Goal: Contribute content

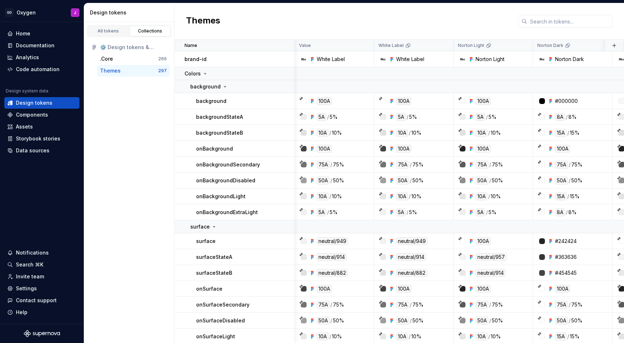
click at [39, 66] on div "Code automation" at bounding box center [38, 69] width 44 height 7
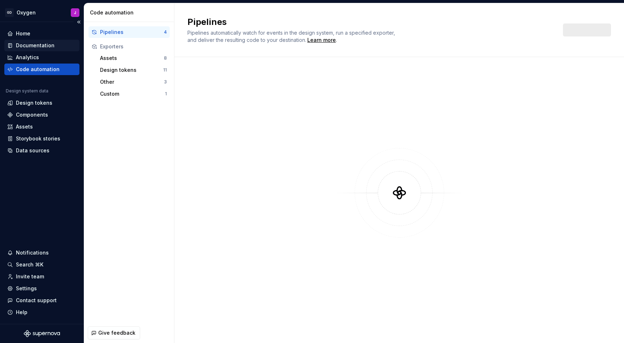
click at [45, 43] on div "Documentation" at bounding box center [35, 45] width 39 height 7
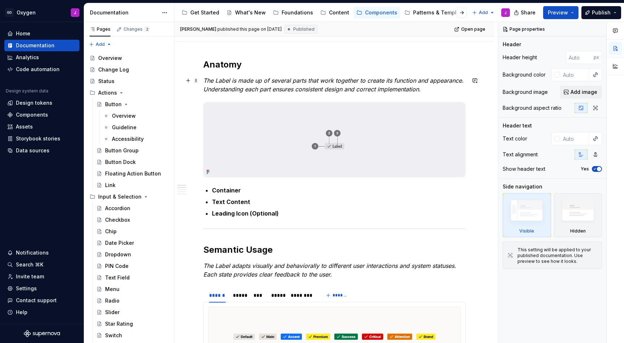
scroll to position [123, 0]
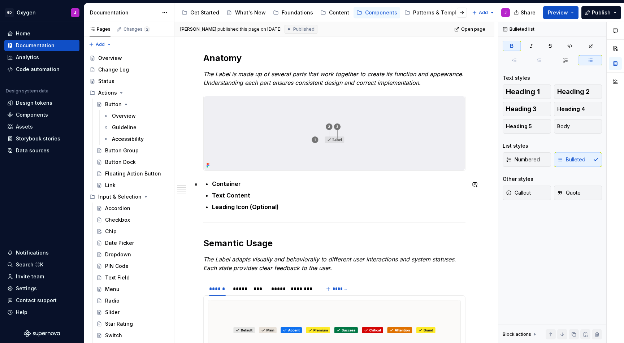
drag, startPoint x: 214, startPoint y: 182, endPoint x: 204, endPoint y: 181, distance: 9.8
type textarea "*"
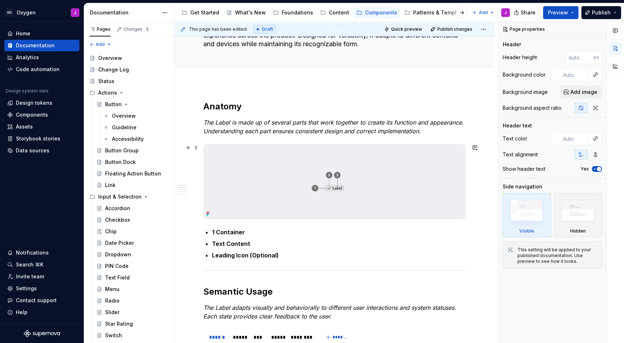
scroll to position [80, 0]
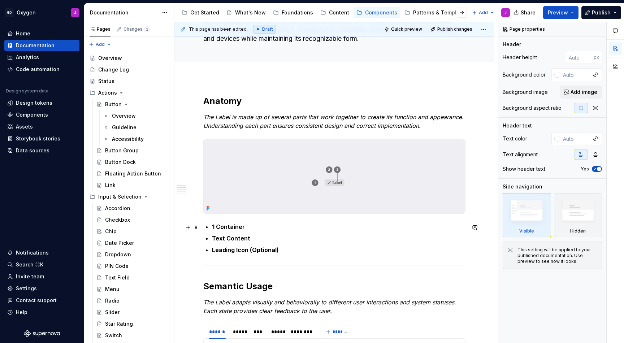
click at [228, 226] on strong "1 Container" at bounding box center [228, 226] width 33 height 7
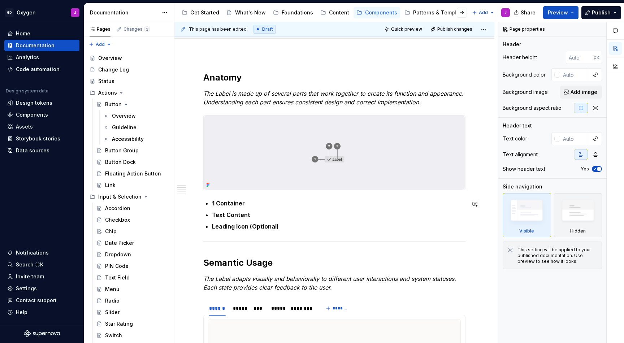
scroll to position [115, 0]
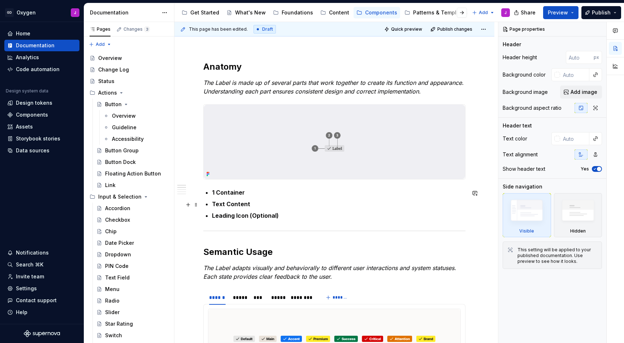
click at [214, 205] on strong "Text Content" at bounding box center [231, 204] width 38 height 7
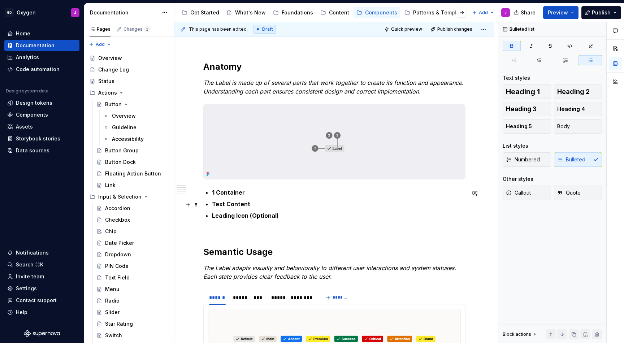
click at [215, 207] on strong "Text Content" at bounding box center [231, 204] width 38 height 7
click at [215, 192] on strong "1 Container" at bounding box center [228, 192] width 33 height 7
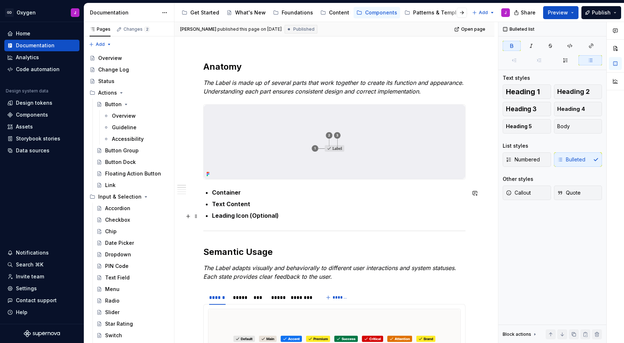
click at [282, 214] on p "Leading Icon (Optional)" at bounding box center [339, 215] width 254 height 9
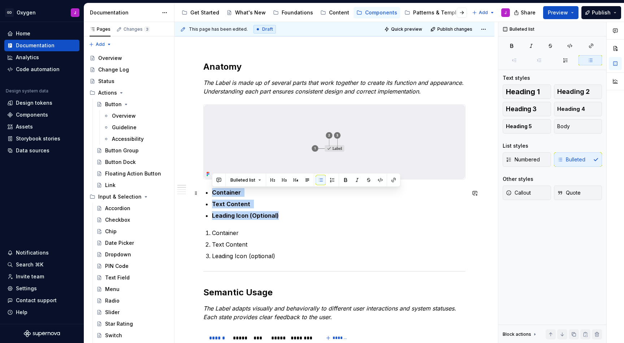
drag, startPoint x: 283, startPoint y: 216, endPoint x: 204, endPoint y: 192, distance: 82.4
drag, startPoint x: 278, startPoint y: 217, endPoint x: 207, endPoint y: 197, distance: 74.0
click at [212, 197] on ul "Container Text Content Leading Icon (Optional)" at bounding box center [339, 204] width 254 height 32
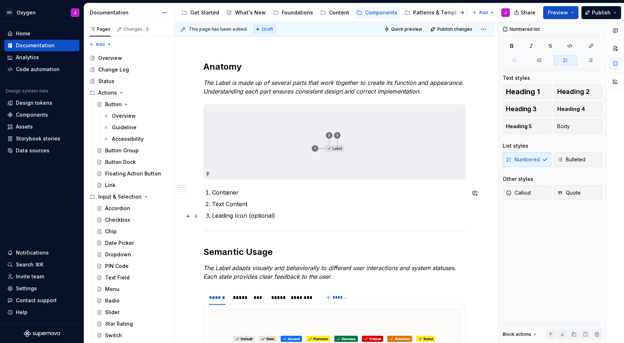
click at [254, 218] on p "Leading Icon (optional)" at bounding box center [339, 215] width 254 height 9
drag, startPoint x: 240, startPoint y: 193, endPoint x: 214, endPoint y: 193, distance: 26.0
click at [214, 193] on p "Container" at bounding box center [339, 192] width 254 height 9
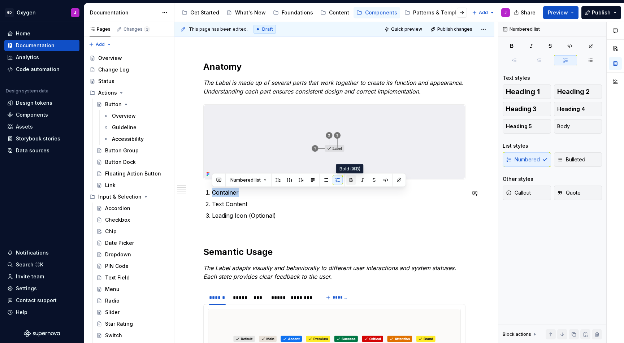
click at [351, 180] on button "button" at bounding box center [351, 180] width 10 height 10
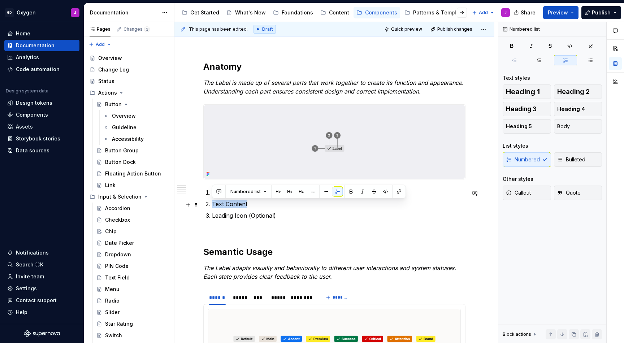
drag, startPoint x: 251, startPoint y: 204, endPoint x: 211, endPoint y: 204, distance: 39.8
click at [350, 193] on button "button" at bounding box center [351, 192] width 10 height 10
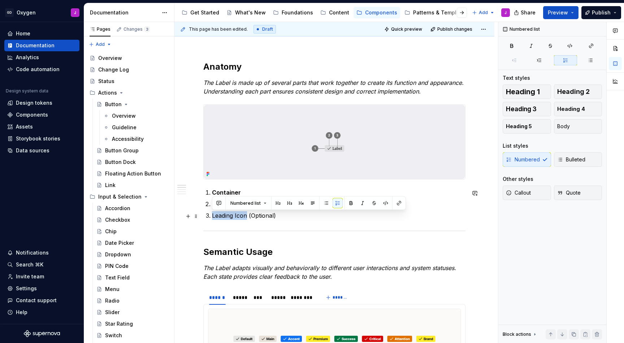
drag, startPoint x: 248, startPoint y: 218, endPoint x: 212, endPoint y: 216, distance: 35.4
click at [212, 216] on p "Leading Icon (Optional)" at bounding box center [339, 215] width 254 height 9
click at [349, 201] on button "button" at bounding box center [351, 203] width 10 height 10
click at [288, 220] on p "Leading Icon (Optional)" at bounding box center [339, 215] width 254 height 9
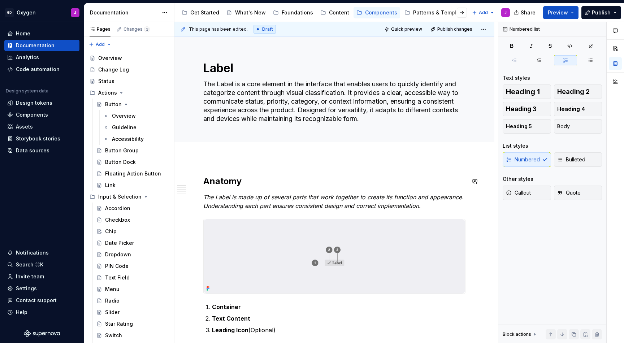
scroll to position [0, 0]
click at [337, 96] on textarea "The Label is a core element in the interface that enables users to quickly iden…" at bounding box center [333, 101] width 262 height 46
type textarea "*"
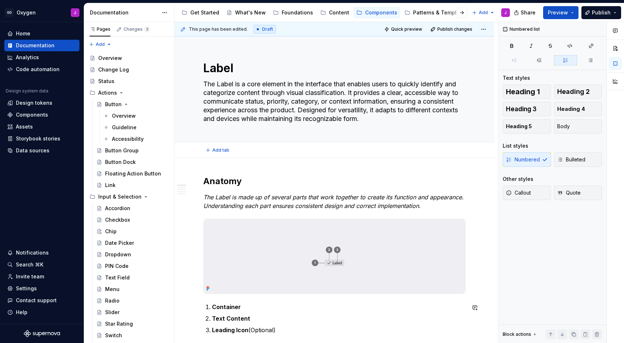
click at [237, 98] on textarea "The Label is a core element in the interface that enables users to quickly iden…" at bounding box center [333, 101] width 262 height 46
click at [242, 96] on textarea "The Label is a core element in the interface that enables users to quickly iden…" at bounding box center [333, 101] width 262 height 46
paste textarea "interface element that helps users quickly identify and categorize content. It …"
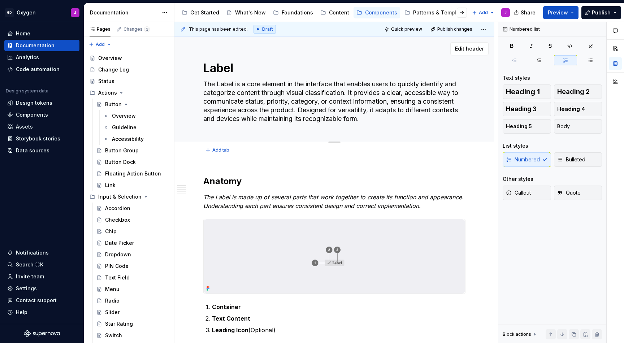
type textarea "The Label is a core interface element that helps users quickly identify and cat…"
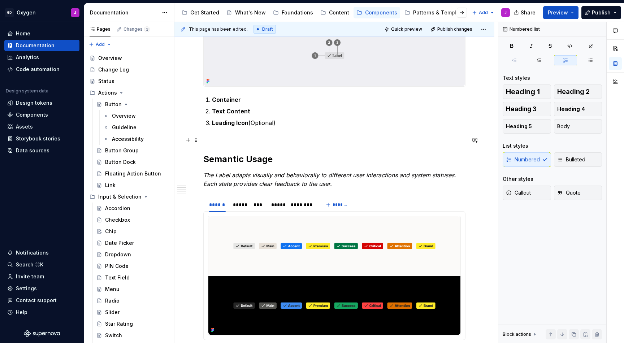
type textarea "*"
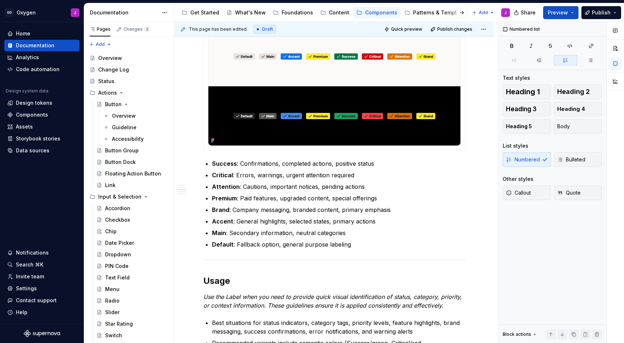
scroll to position [379, 0]
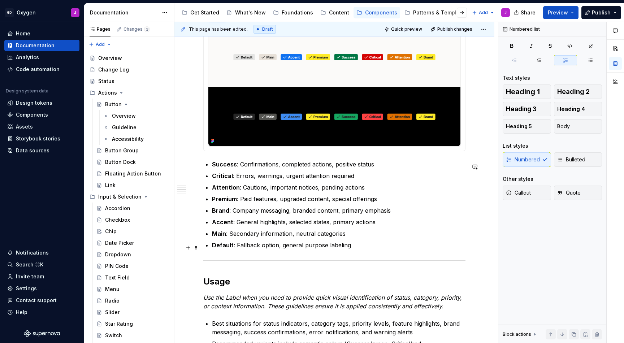
type textarea "The Label is a core interface element that helps users quickly identify and cat…"
click at [244, 242] on ul "Success : Confirmations, completed actions, positive status Critical : Errors, …" at bounding box center [339, 205] width 254 height 90
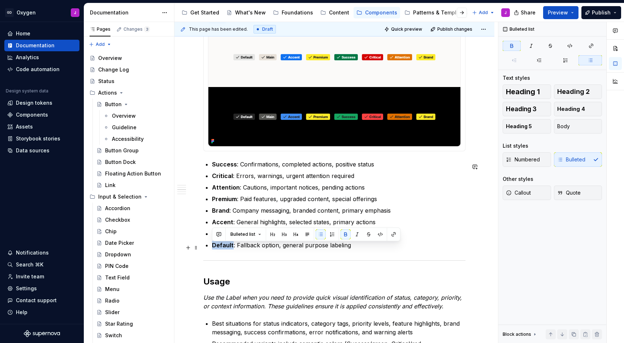
click at [244, 242] on ul "Success : Confirmations, completed actions, positive status Critical : Errors, …" at bounding box center [339, 205] width 254 height 90
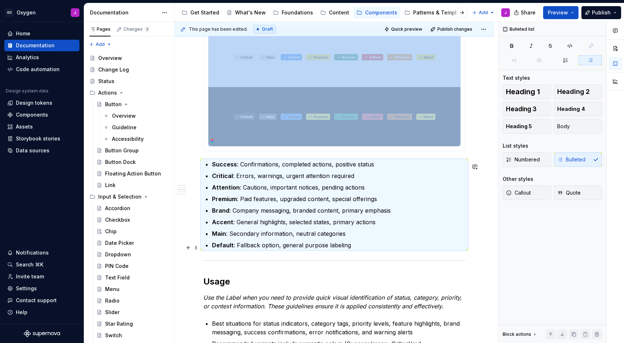
click at [244, 242] on ul "Success : Confirmations, completed actions, positive status Critical : Errors, …" at bounding box center [339, 205] width 254 height 90
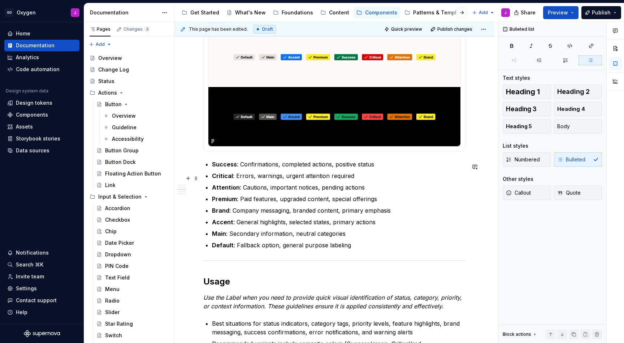
drag, startPoint x: 194, startPoint y: 248, endPoint x: 204, endPoint y: 198, distance: 51.5
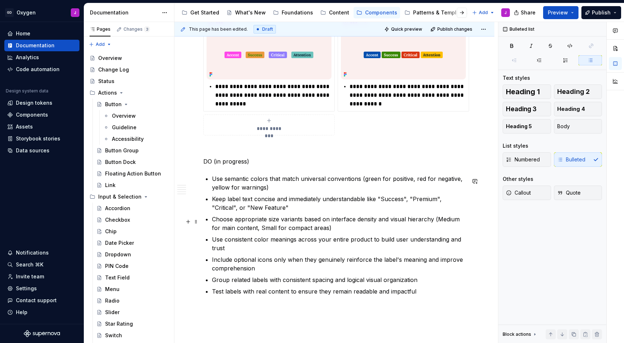
scroll to position [1320, 0]
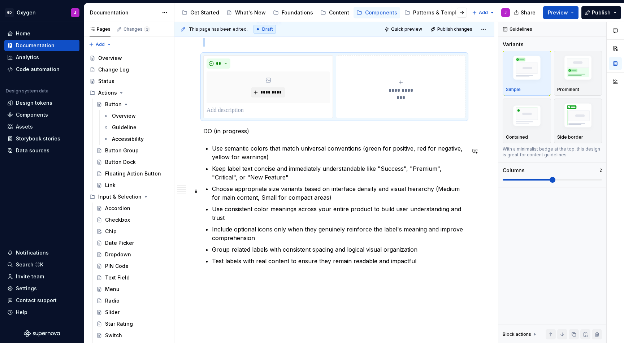
scroll to position [1426, 0]
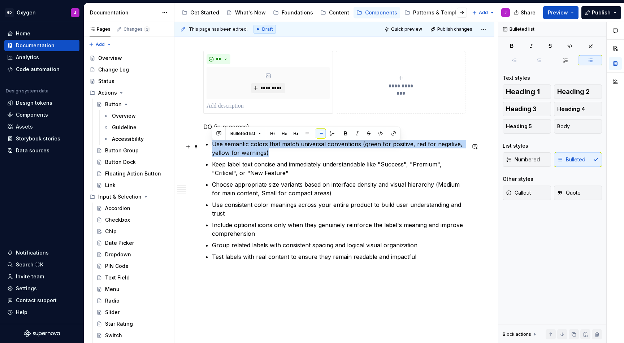
drag, startPoint x: 271, startPoint y: 154, endPoint x: 212, endPoint y: 146, distance: 58.8
click at [212, 146] on p "Use semantic colors that match universal conventions (green for positive, red f…" at bounding box center [339, 148] width 254 height 17
copy p "Use semantic colors that match universal conventions (green for positive, red f…"
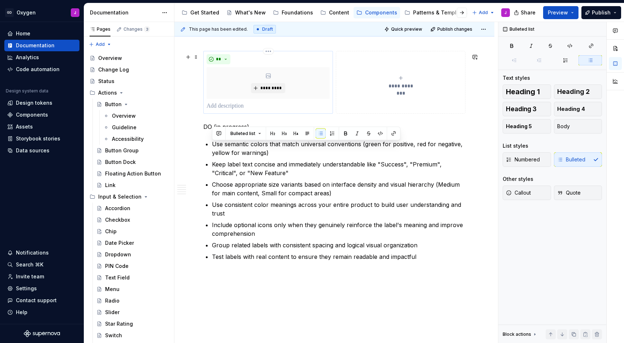
click at [227, 109] on p at bounding box center [268, 106] width 123 height 9
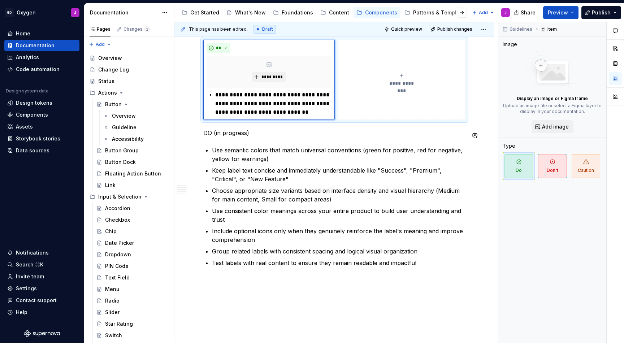
scroll to position [1439, 0]
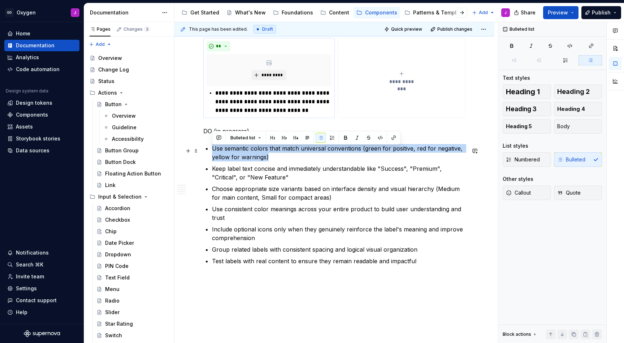
drag, startPoint x: 275, startPoint y: 159, endPoint x: 202, endPoint y: 147, distance: 74.2
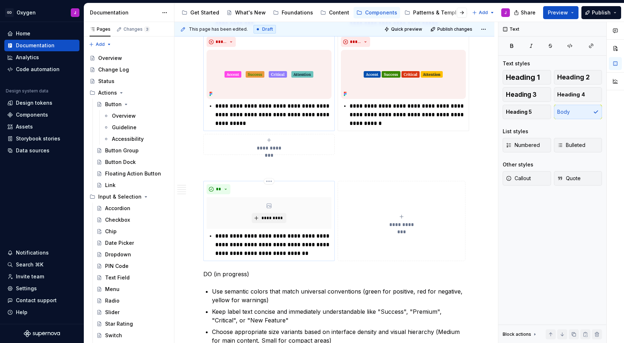
scroll to position [1306, 0]
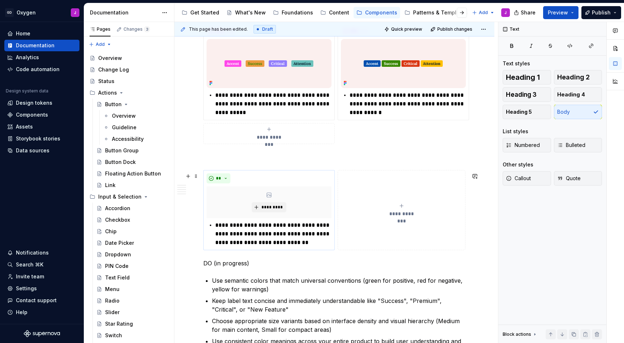
click at [411, 192] on button "**********" at bounding box center [402, 210] width 128 height 80
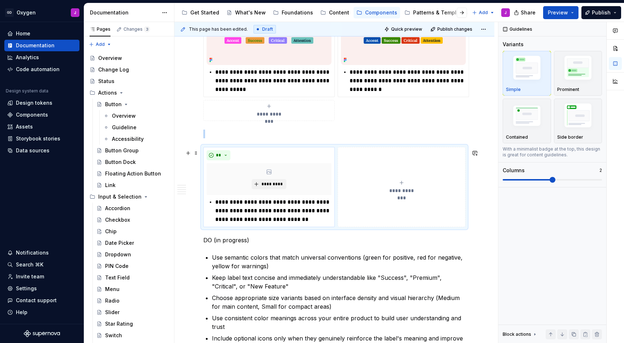
scroll to position [1331, 0]
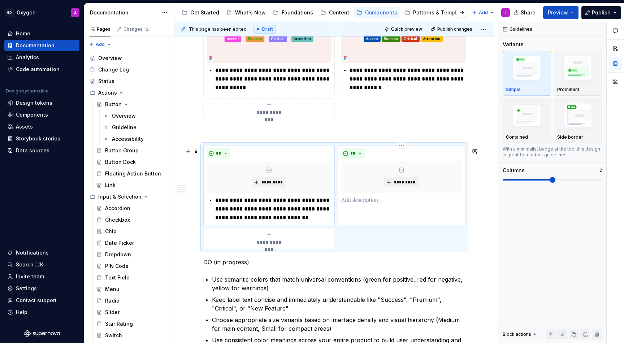
click at [401, 209] on div "** *********" at bounding box center [402, 185] width 128 height 80
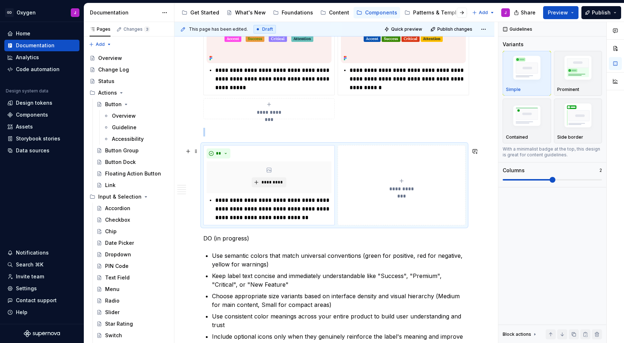
click at [386, 204] on button "**********" at bounding box center [402, 185] width 128 height 80
click at [307, 156] on div "**" at bounding box center [269, 154] width 125 height 10
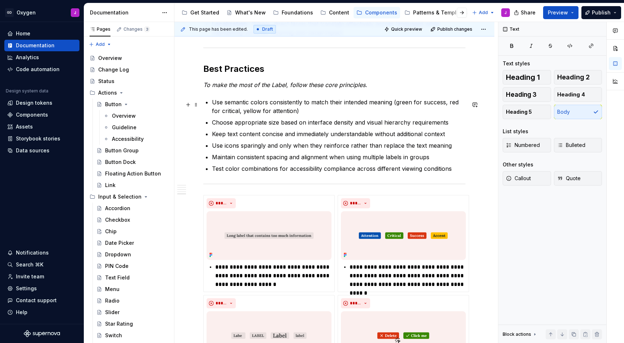
scroll to position [822, 0]
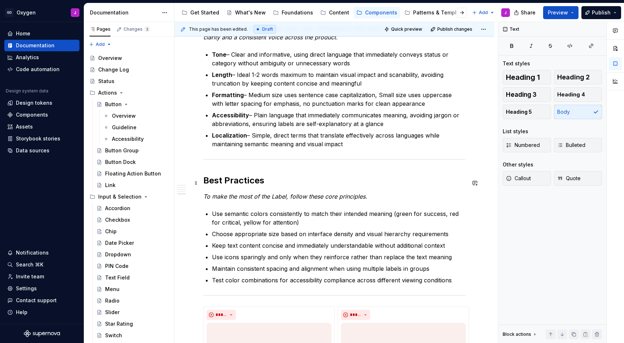
click at [239, 184] on h2 "Best Practices" at bounding box center [334, 181] width 262 height 12
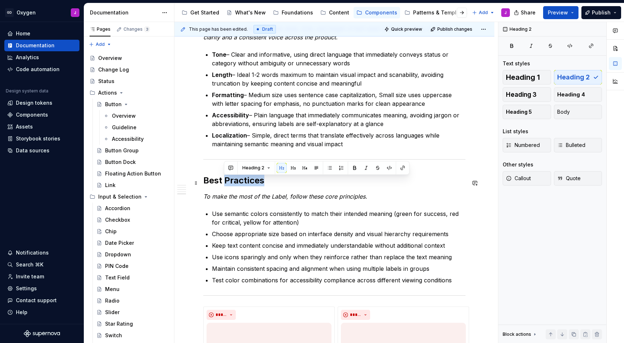
click at [239, 184] on h2 "Best Practices" at bounding box center [334, 181] width 262 height 12
copy h2 "Best Practices"
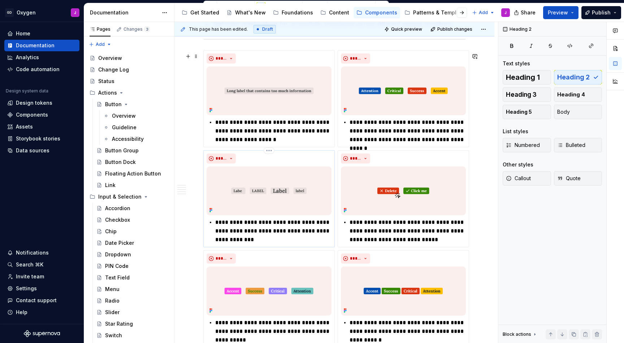
scroll to position [995, 0]
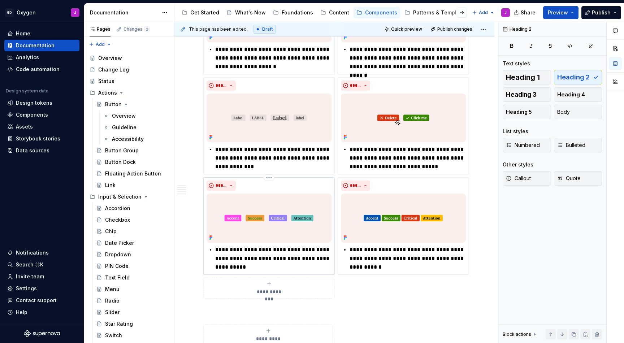
scroll to position [1173, 0]
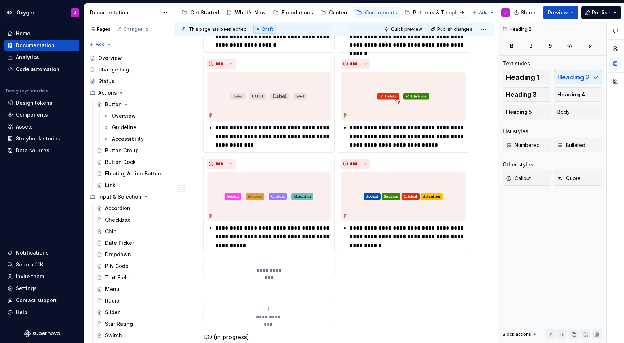
click at [234, 277] on button "**********" at bounding box center [269, 266] width 132 height 21
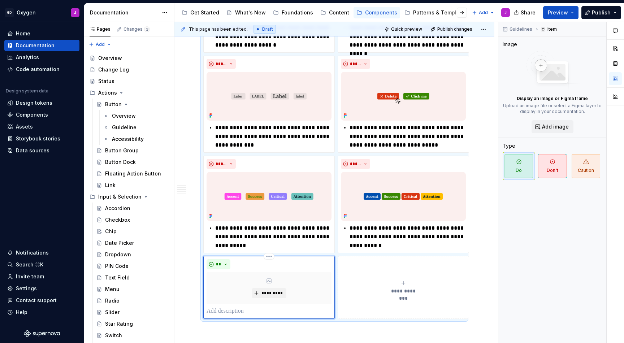
scroll to position [1151, 0]
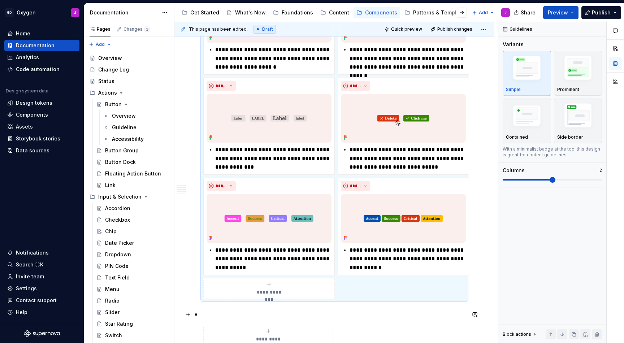
click at [228, 316] on p at bounding box center [334, 312] width 262 height 9
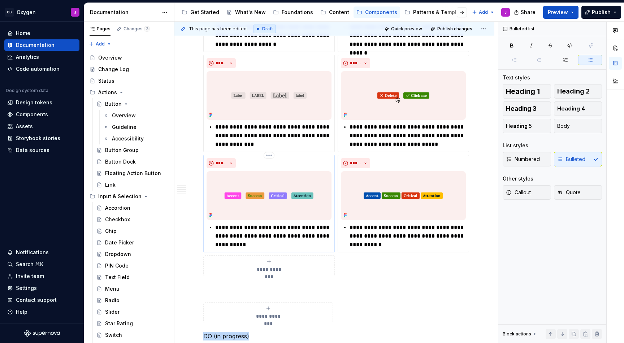
scroll to position [1304, 0]
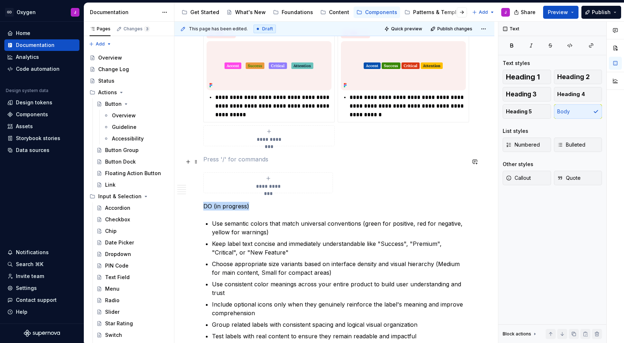
click at [233, 163] on p at bounding box center [334, 159] width 262 height 9
click at [219, 164] on p "Best Practices" at bounding box center [334, 159] width 262 height 9
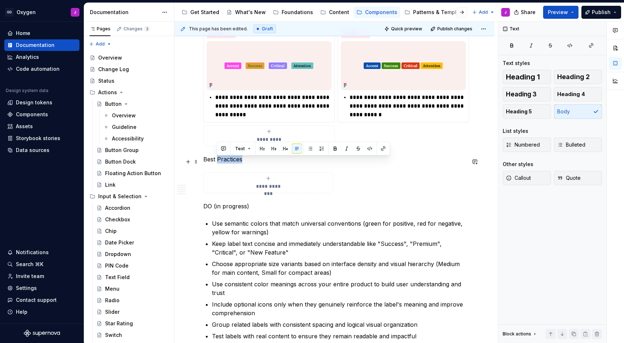
click at [219, 164] on p "Best Practices" at bounding box center [334, 159] width 262 height 9
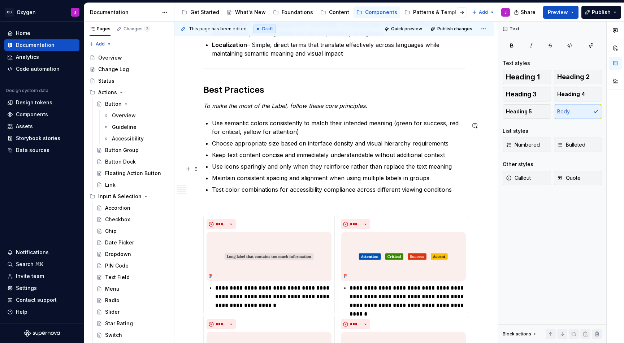
scroll to position [869, 0]
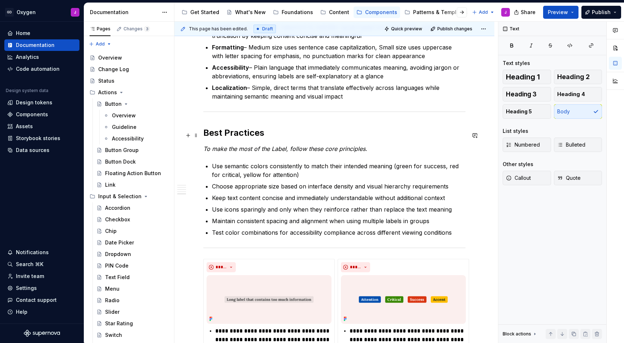
click at [246, 135] on h2 "Best Practices" at bounding box center [334, 133] width 262 height 12
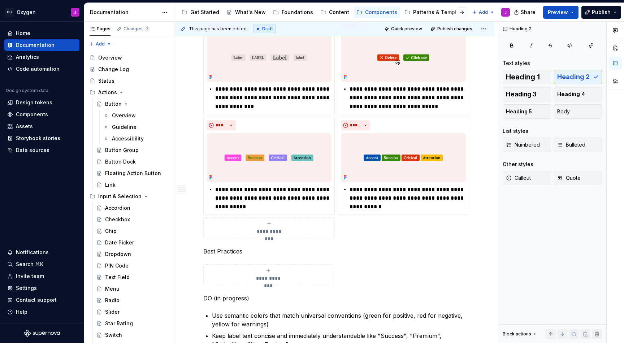
scroll to position [1215, 0]
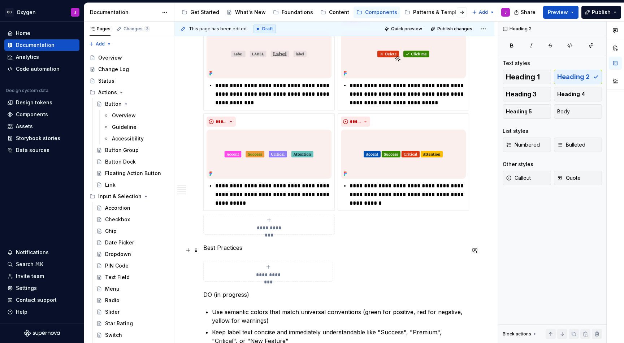
click at [239, 251] on p "Best Practices" at bounding box center [334, 248] width 262 height 9
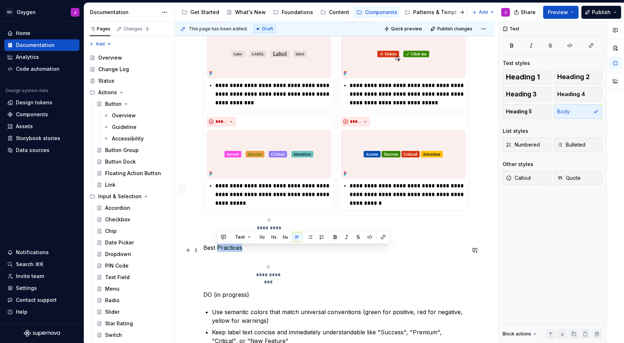
click at [239, 251] on p "Best Practices" at bounding box center [334, 248] width 262 height 9
click at [249, 237] on button "button" at bounding box center [249, 237] width 10 height 10
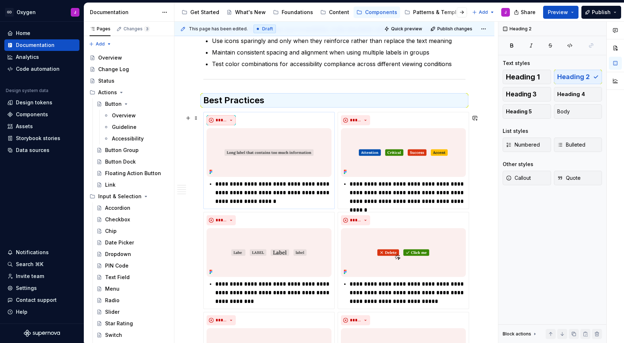
scroll to position [1040, 0]
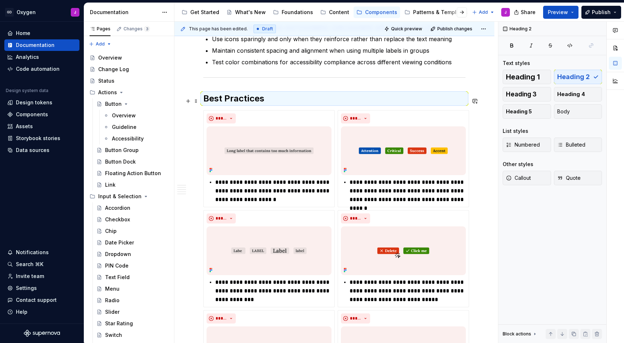
click at [229, 99] on h2 "Best Practices" at bounding box center [334, 99] width 262 height 12
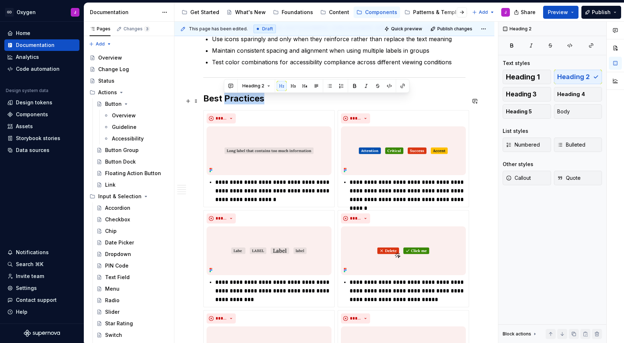
click at [229, 99] on h2 "Best Practices" at bounding box center [334, 99] width 262 height 12
copy h2 "Don’ts"
click at [223, 101] on h2 "Don’ts" at bounding box center [334, 99] width 262 height 12
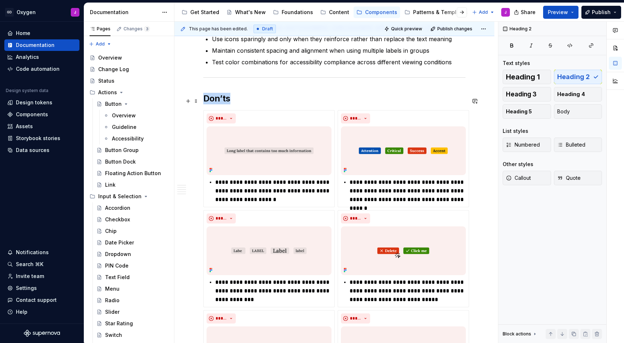
click at [223, 101] on h2 "Don’ts" at bounding box center [334, 99] width 262 height 12
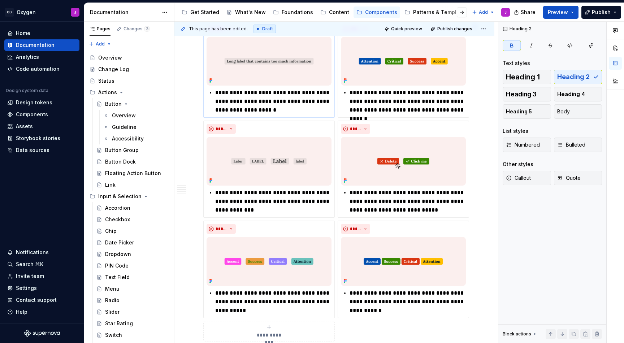
scroll to position [1096, 0]
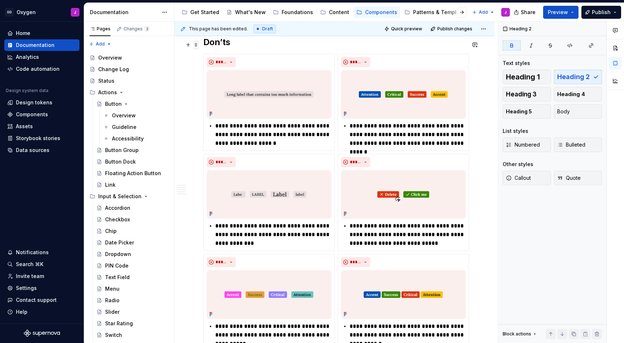
click at [197, 45] on span at bounding box center [196, 45] width 6 height 10
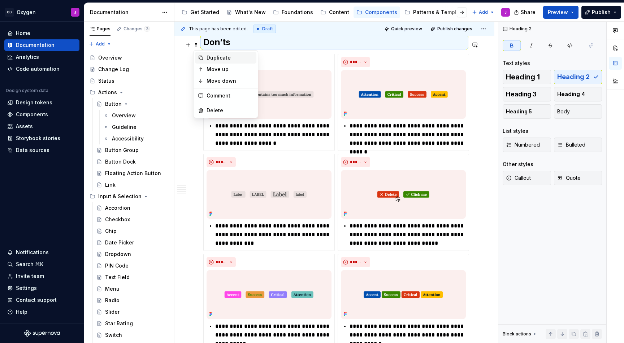
click at [213, 58] on div "Duplicate" at bounding box center [230, 57] width 47 height 7
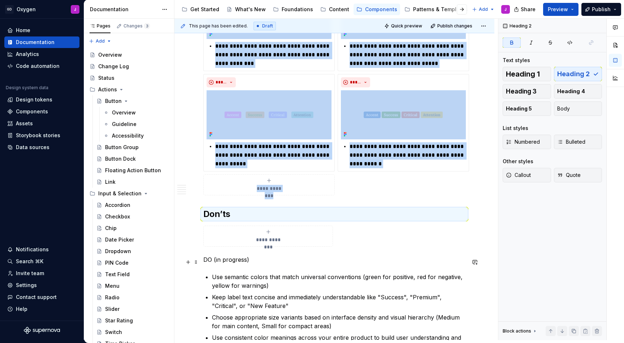
scroll to position [1279, 0]
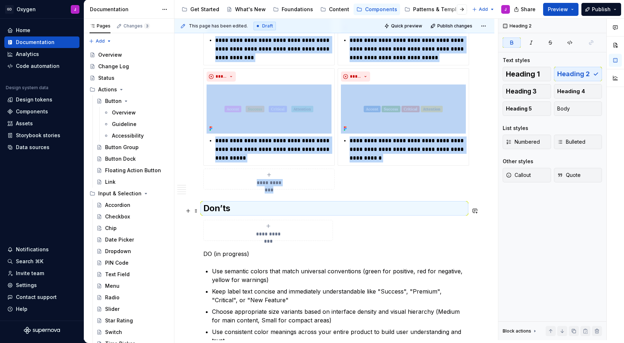
click at [225, 211] on strong "Don’ts" at bounding box center [216, 208] width 27 height 10
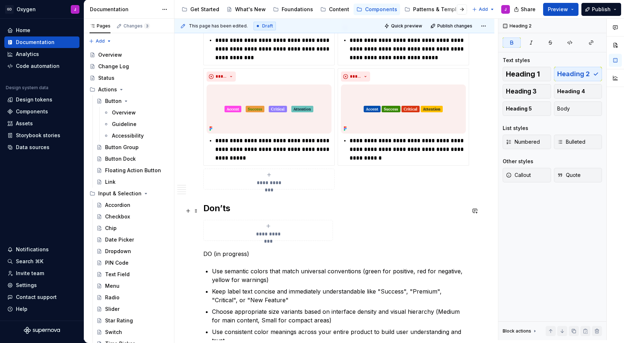
click at [223, 207] on strong "Don’ts" at bounding box center [216, 208] width 27 height 10
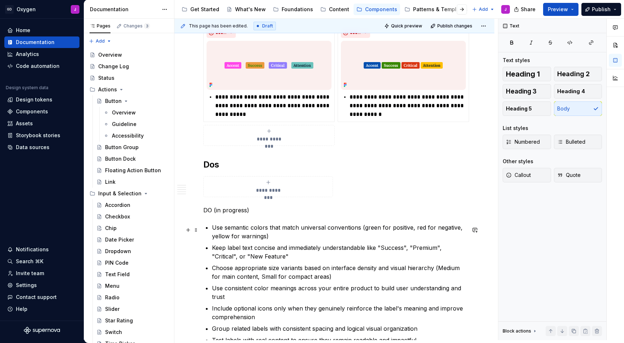
scroll to position [1327, 0]
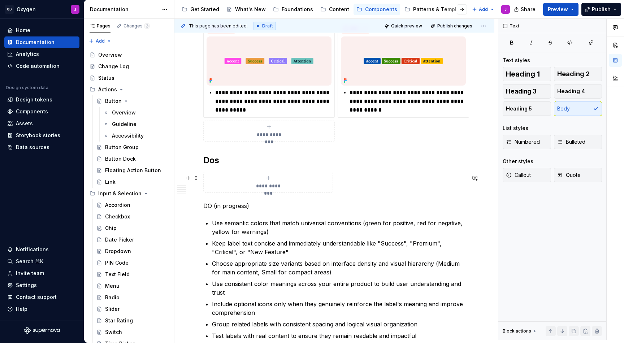
click at [338, 178] on div "**********" at bounding box center [334, 182] width 262 height 21
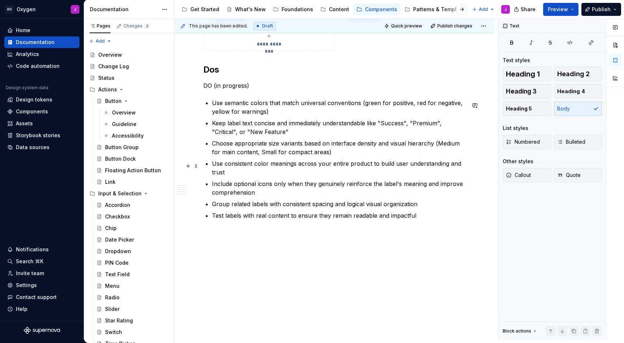
scroll to position [1419, 0]
drag, startPoint x: 250, startPoint y: 87, endPoint x: 201, endPoint y: 87, distance: 49.5
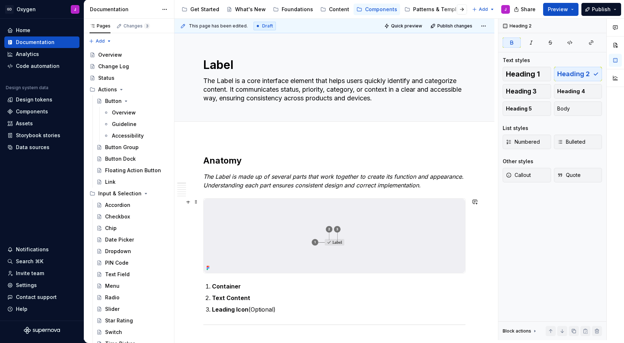
scroll to position [0, 0]
click at [600, 7] on span "Publish" at bounding box center [601, 9] width 19 height 7
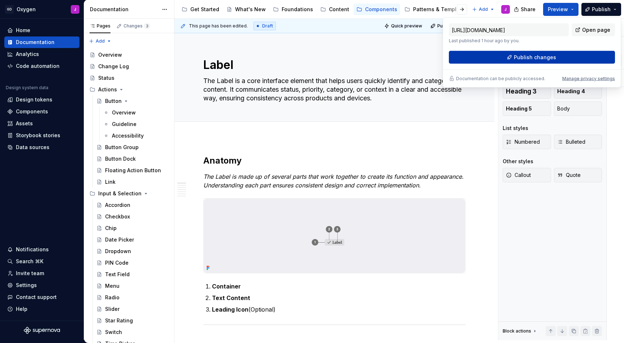
click at [531, 59] on span "Publish changes" at bounding box center [535, 57] width 42 height 7
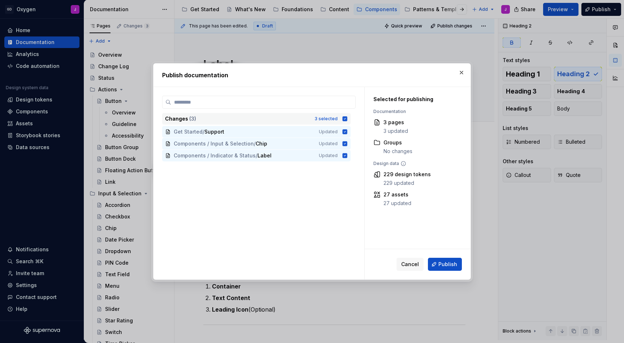
click at [348, 118] on icon at bounding box center [345, 118] width 5 height 5
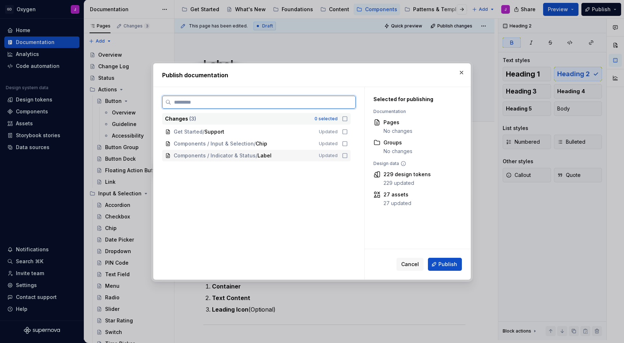
click at [347, 157] on icon at bounding box center [345, 156] width 6 height 6
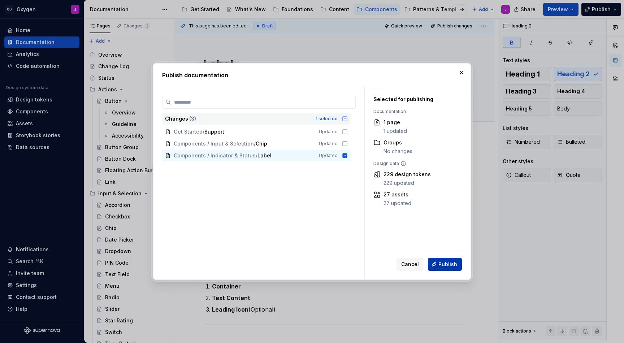
click at [455, 266] on span "Publish" at bounding box center [448, 264] width 19 height 7
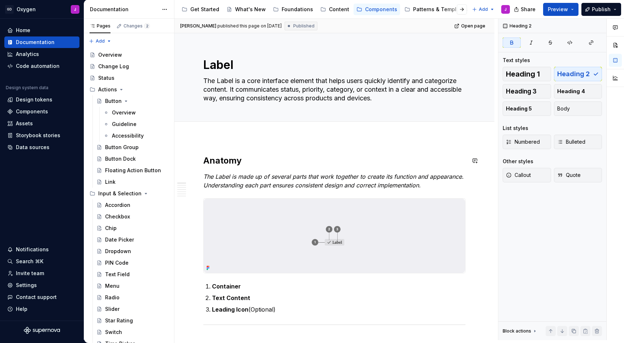
type textarea "*"
